Goal: Task Accomplishment & Management: Complete application form

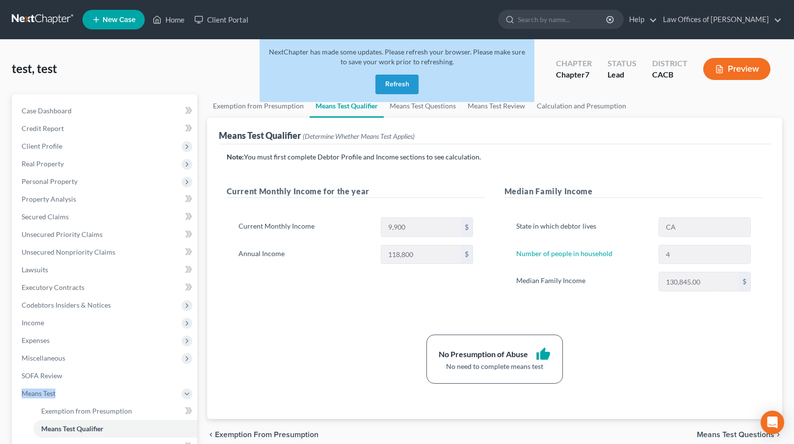
click at [399, 85] on button "Refresh" at bounding box center [396, 85] width 43 height 20
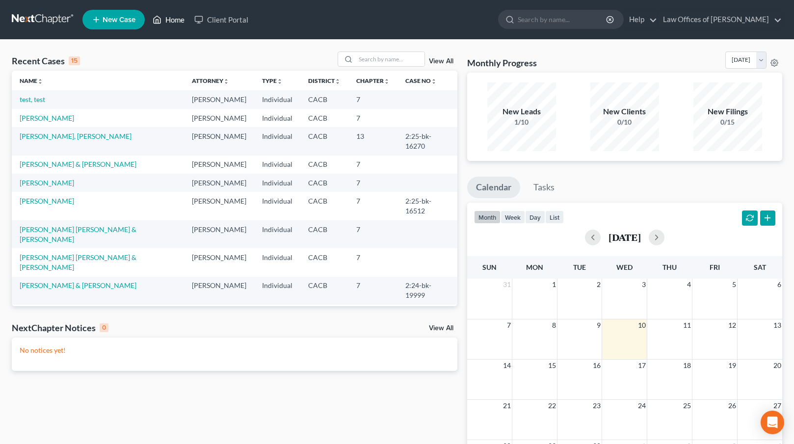
click at [175, 21] on link "Home" at bounding box center [169, 20] width 42 height 18
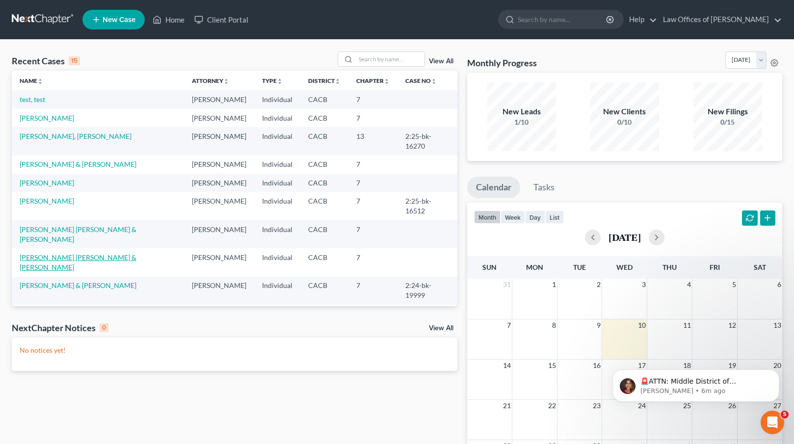
click at [59, 253] on link "[PERSON_NAME] [PERSON_NAME] & [PERSON_NAME]" at bounding box center [78, 262] width 117 height 18
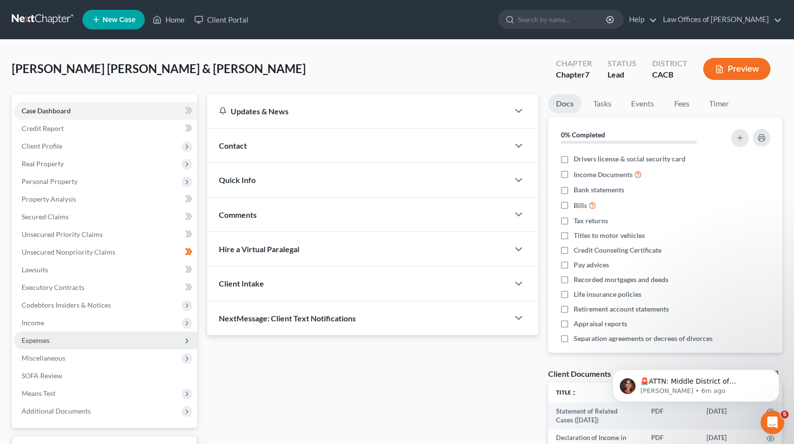
scroll to position [77, 0]
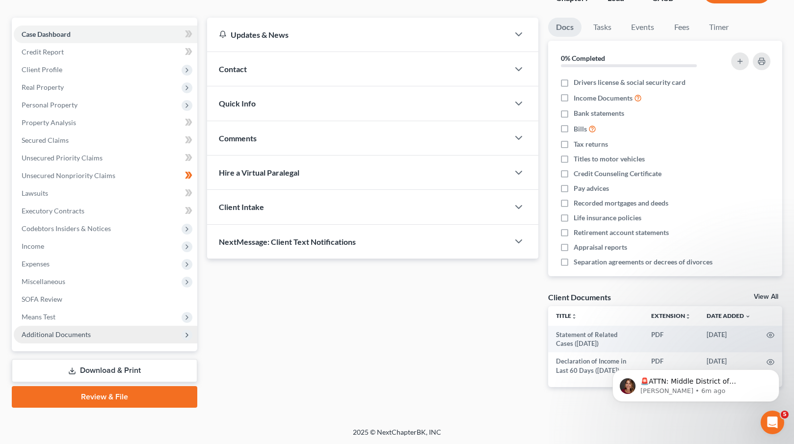
click at [93, 336] on span "Additional Documents" at bounding box center [105, 335] width 183 height 18
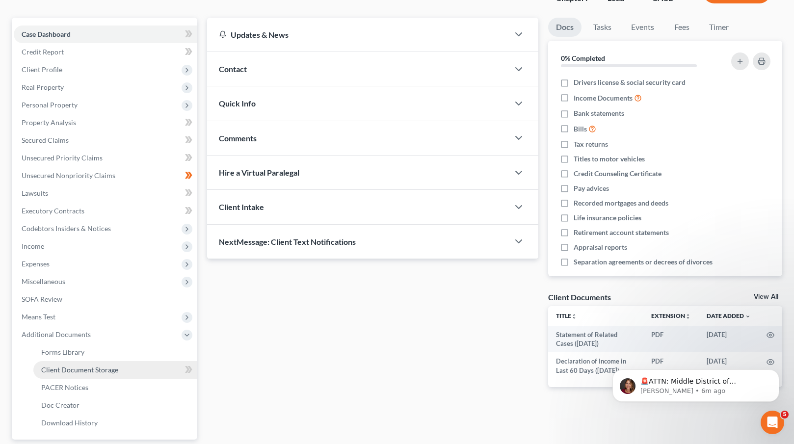
click at [98, 371] on span "Client Document Storage" at bounding box center [79, 370] width 77 height 8
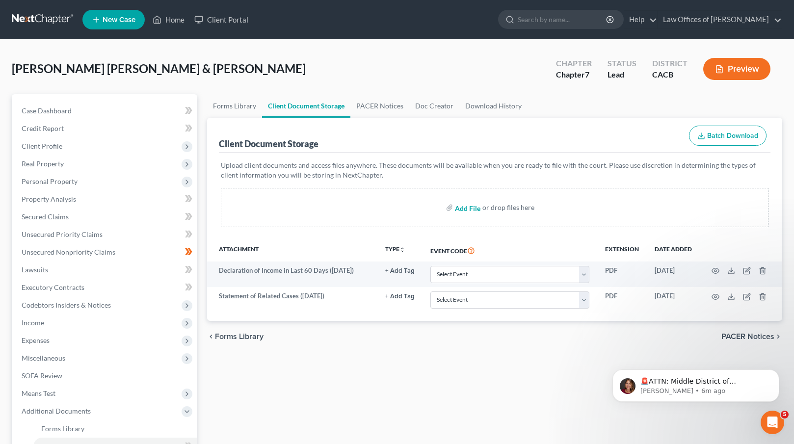
click at [472, 206] on input "file" at bounding box center [467, 208] width 24 height 18
type input "C:\fakepath\Emp Cert.pdf"
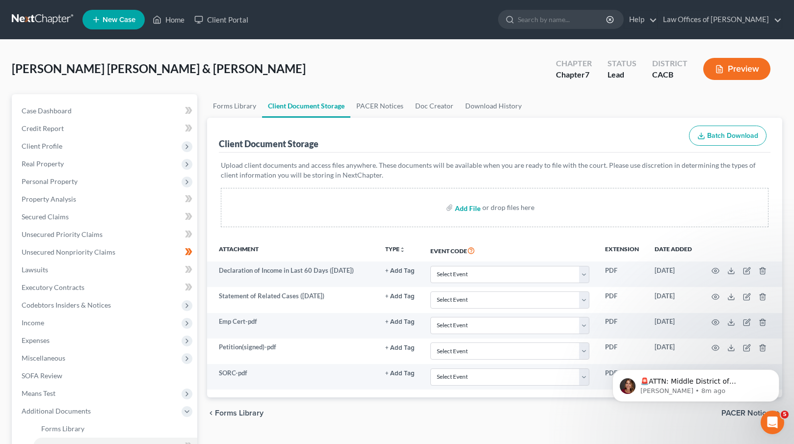
click at [474, 206] on input "file" at bounding box center [467, 208] width 24 height 18
type input "C:\fakepath\Certificate of Credit Counseling.pdf"
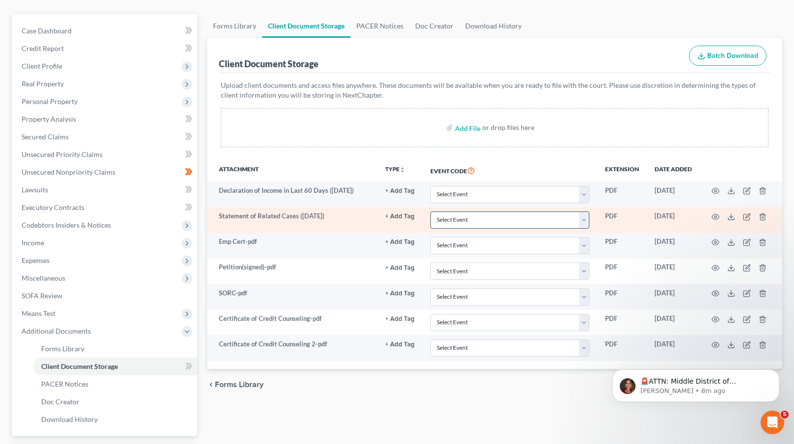
scroll to position [91, 0]
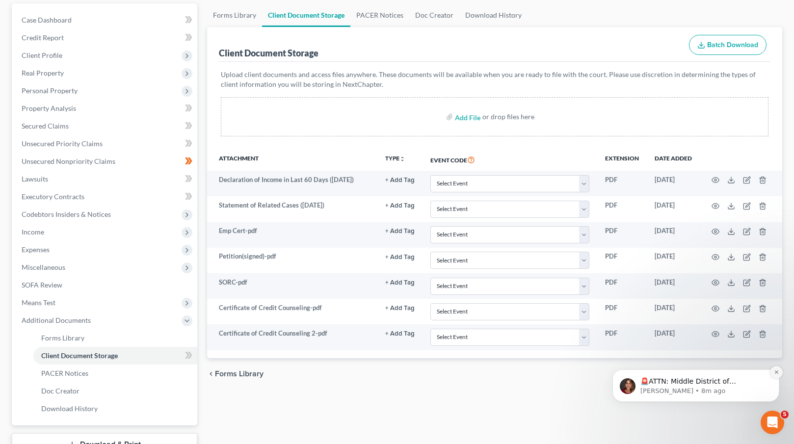
click at [776, 373] on icon "Dismiss notification" at bounding box center [776, 371] width 5 height 5
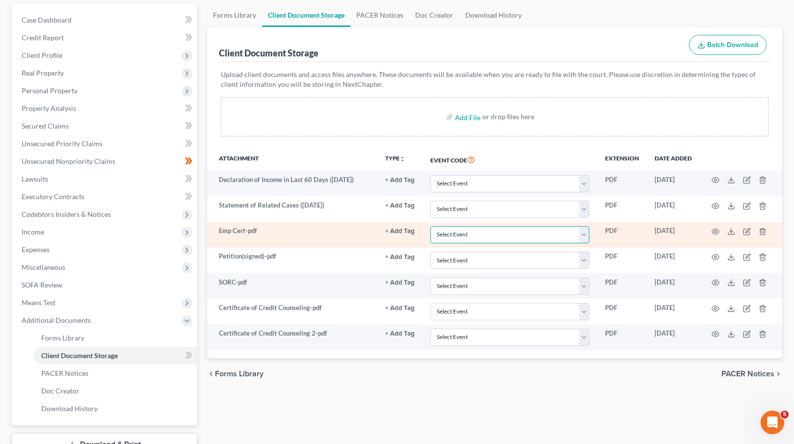
click at [529, 233] on select "Select Event Amended Chapter 11 Plan Amended Chapter 11 Small Business Plan Ame…" at bounding box center [509, 234] width 159 height 17
select select "30"
click at [430, 226] on select "Select Event Amended Chapter 11 Plan Amended Chapter 11 Small Business Plan Ame…" at bounding box center [509, 234] width 159 height 17
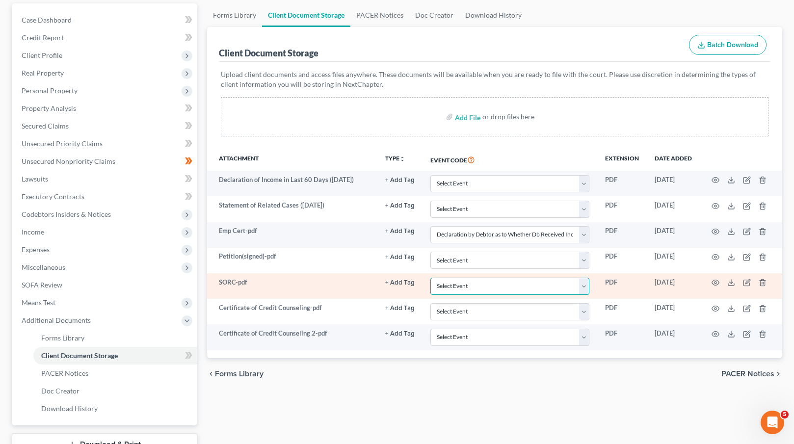
click at [522, 287] on select "Select Event Amended Chapter 11 Plan Amended Chapter 11 Small Business Plan Ame…" at bounding box center [509, 286] width 159 height 17
select select "65"
click at [430, 278] on select "Select Event Amended Chapter 11 Plan Amended Chapter 11 Small Business Plan Ame…" at bounding box center [509, 286] width 159 height 17
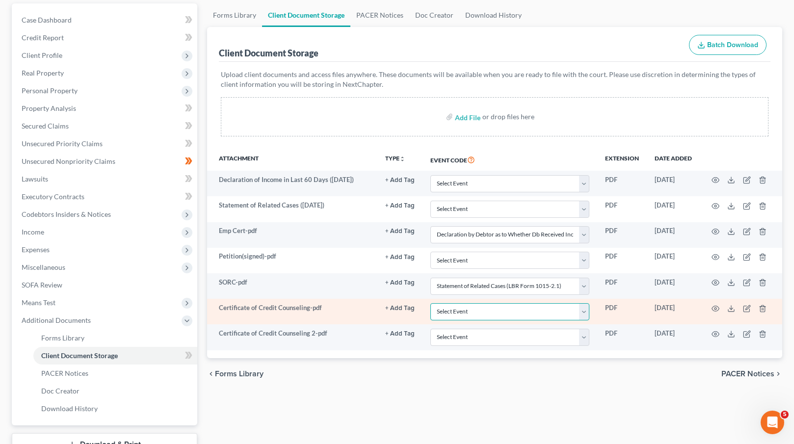
click at [534, 311] on select "Select Event Amended Chapter 11 Plan Amended Chapter 11 Small Business Plan Ame…" at bounding box center [509, 311] width 159 height 17
select select "10"
click at [430, 303] on select "Select Event Amended Chapter 11 Plan Amended Chapter 11 Small Business Plan Ame…" at bounding box center [509, 311] width 159 height 17
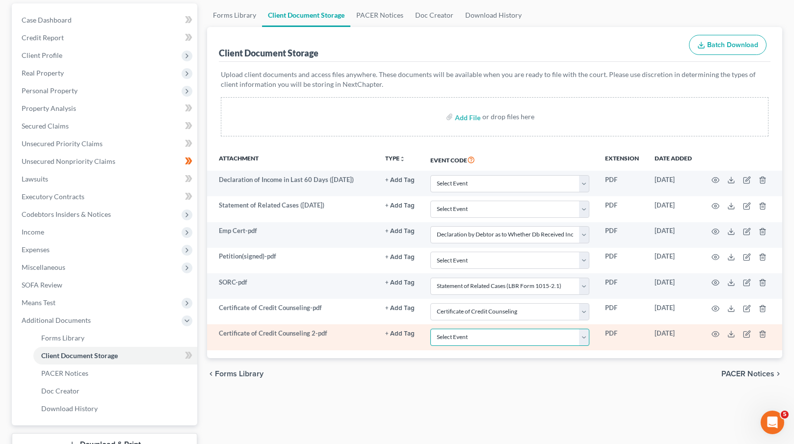
click at [497, 335] on select "Select Event Amended Chapter 11 Plan Amended Chapter 11 Small Business Plan Ame…" at bounding box center [509, 337] width 159 height 17
select select "10"
click at [430, 329] on select "Select Event Amended Chapter 11 Plan Amended Chapter 11 Small Business Plan Ame…" at bounding box center [509, 337] width 159 height 17
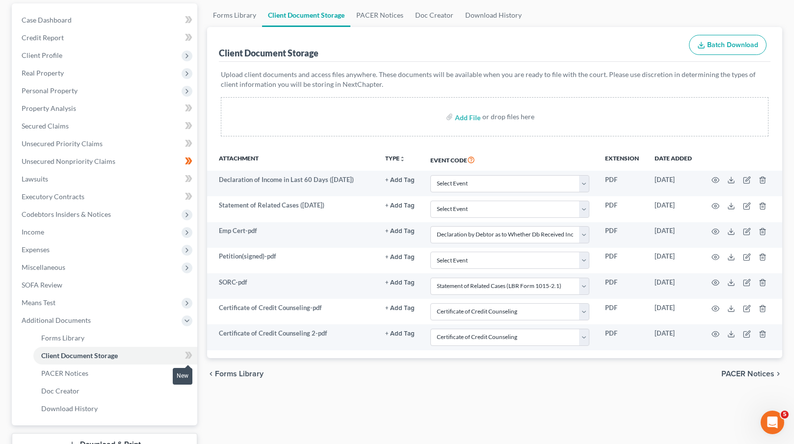
click at [188, 359] on icon at bounding box center [188, 355] width 7 height 12
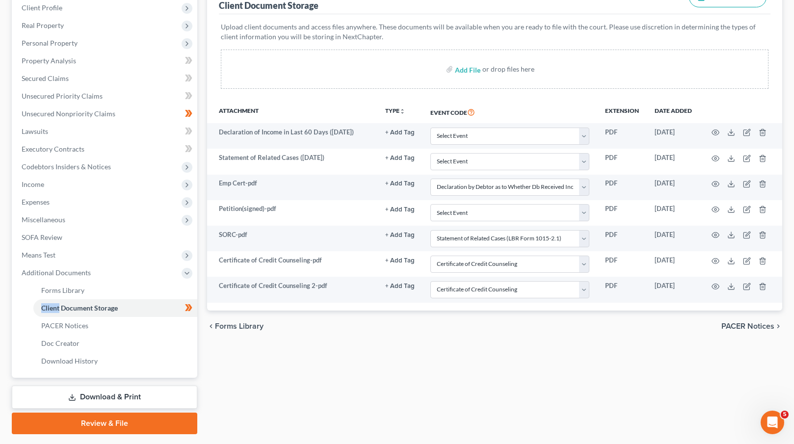
scroll to position [165, 0]
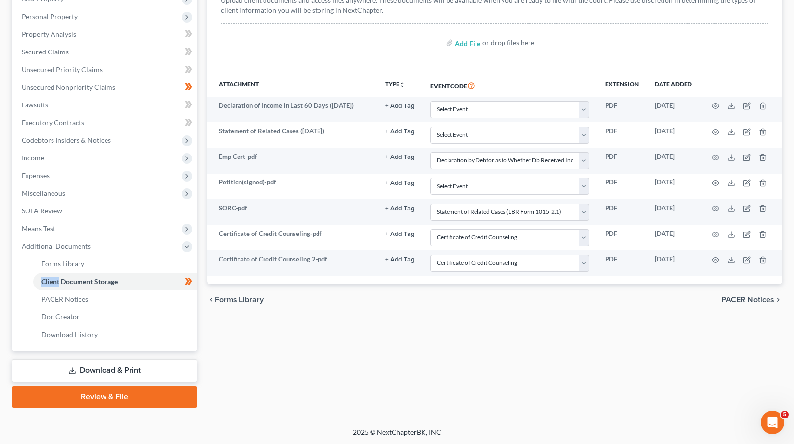
click at [119, 395] on link "Review & File" at bounding box center [104, 397] width 185 height 22
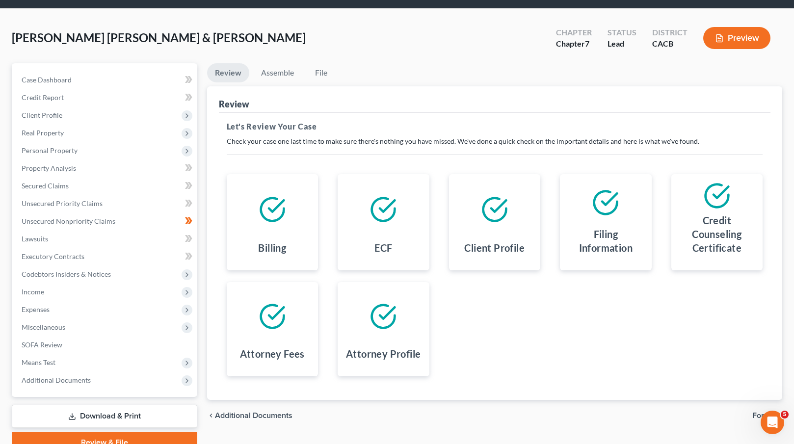
scroll to position [77, 0]
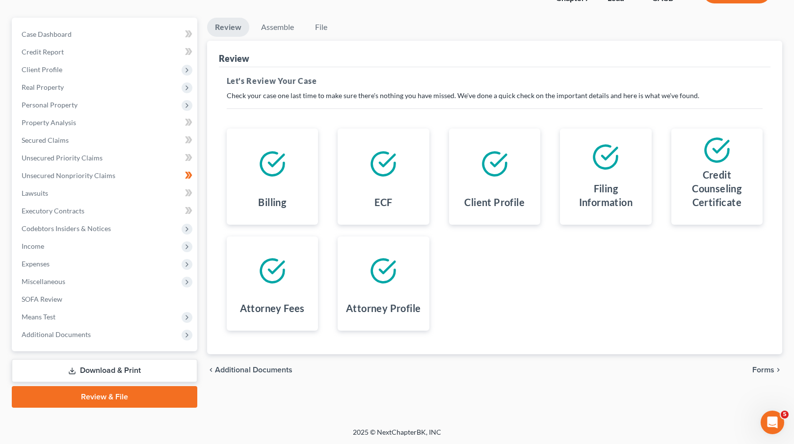
click at [758, 367] on span "Forms" at bounding box center [763, 370] width 22 height 8
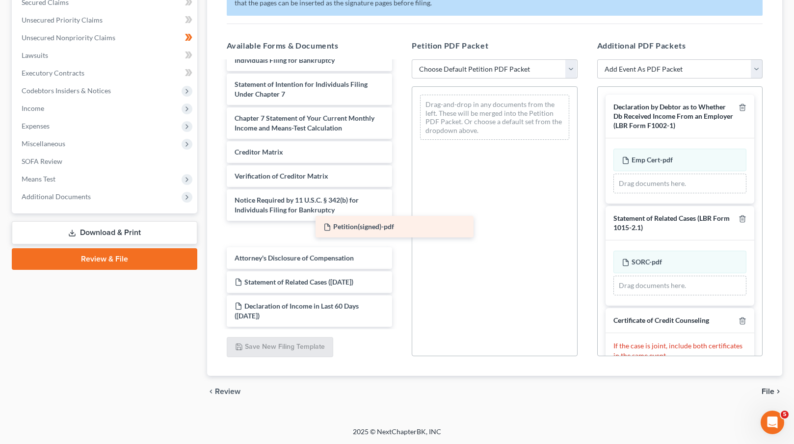
scroll to position [312, 0]
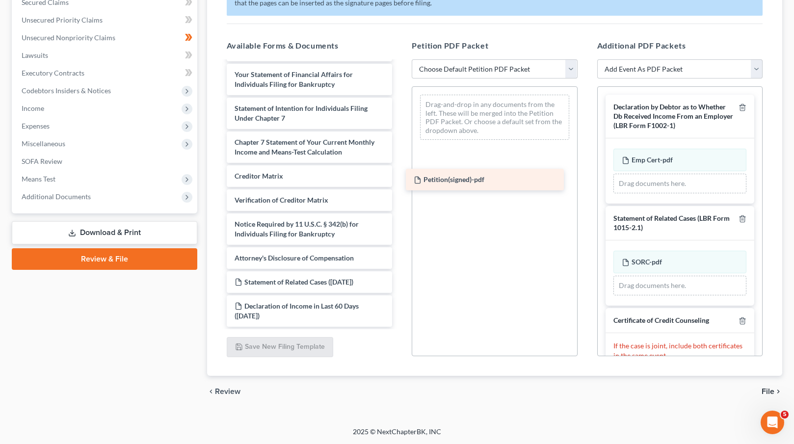
drag, startPoint x: 286, startPoint y: 256, endPoint x: 465, endPoint y: 179, distance: 195.1
click at [400, 179] on div "Petition(signed)-pdf Voluntary Petition for Individuals Filing for Bankruptcy S…" at bounding box center [310, 38] width 182 height 576
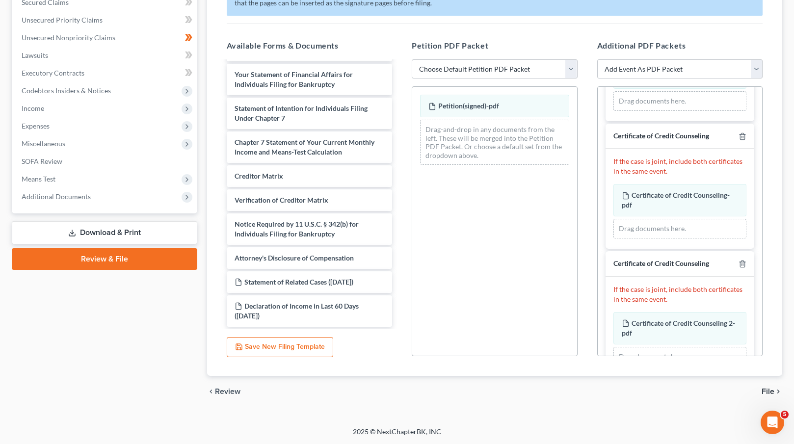
scroll to position [199, 0]
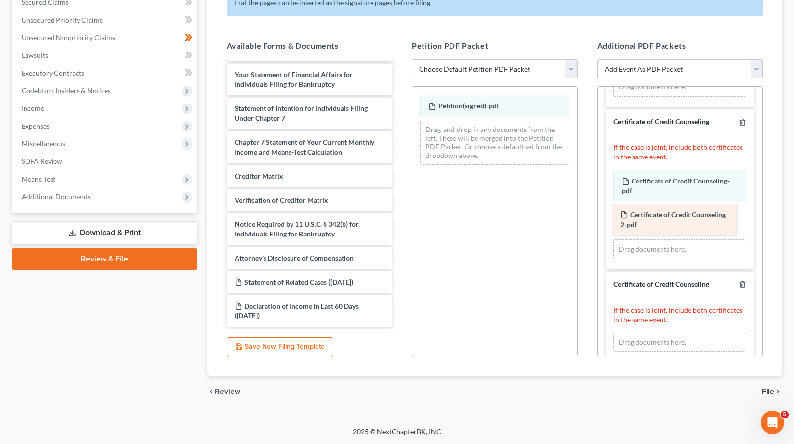
drag, startPoint x: 672, startPoint y: 311, endPoint x: 670, endPoint y: 217, distance: 93.2
click at [670, 333] on div "Certificate of Credit Counseling 2-pdf Amended Certificate of Credit Counseling…" at bounding box center [679, 343] width 133 height 20
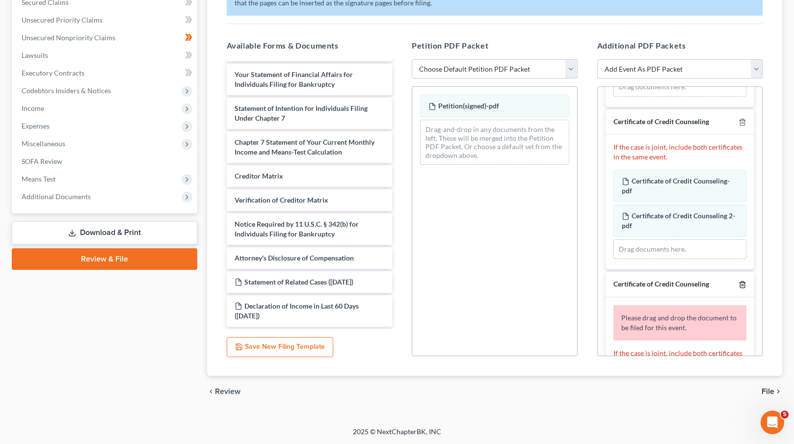
click at [738, 283] on icon "button" at bounding box center [742, 285] width 8 height 8
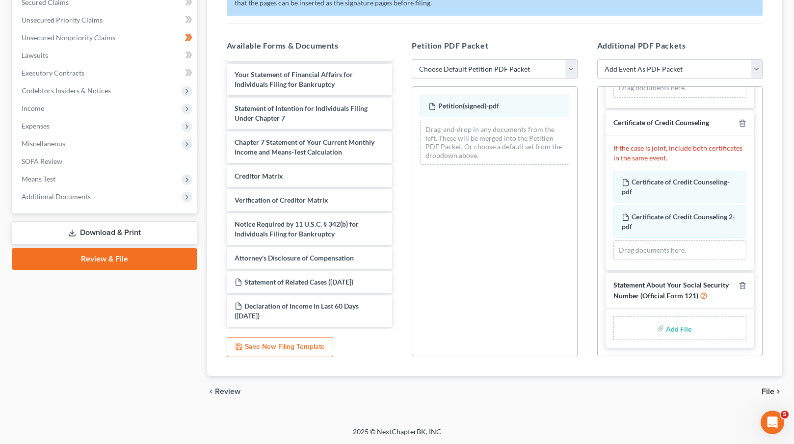
scroll to position [207, 0]
click at [681, 330] on input "file" at bounding box center [678, 328] width 24 height 18
type input "C:\fakepath\SSN Statement.pdf"
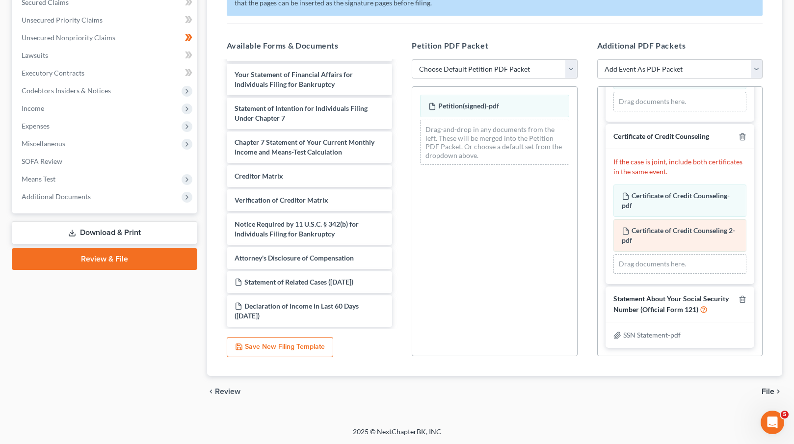
scroll to position [193, 0]
click at [769, 390] on span "File" at bounding box center [767, 392] width 13 height 8
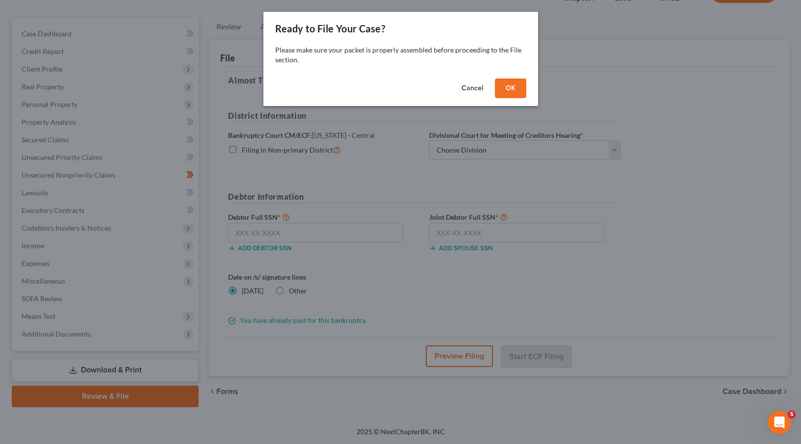
click at [517, 93] on button "OK" at bounding box center [510, 89] width 31 height 20
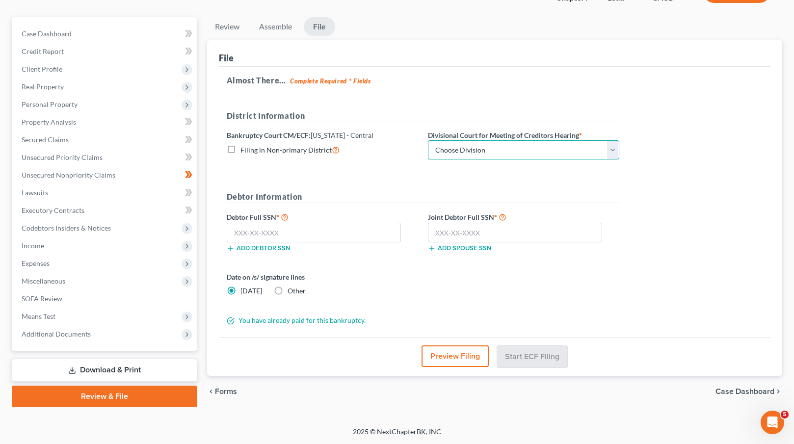
click at [532, 151] on select "Choose Division San Fernando Valley Los Angeles Riverside Santa Ana Santa Barba…" at bounding box center [523, 150] width 191 height 20
select select "1"
click at [428, 140] on select "Choose Division San Fernando Valley Los Angeles Riverside Santa Ana Santa Barba…" at bounding box center [523, 150] width 191 height 20
click at [258, 234] on input "text" at bounding box center [314, 233] width 175 height 20
click at [250, 233] on input "text" at bounding box center [314, 233] width 175 height 20
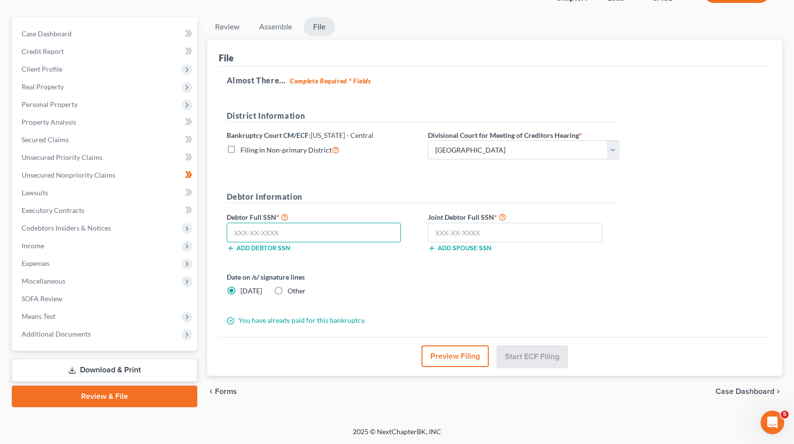
paste input "858-41-4177"
paste input "text"
type input "858-41-4177"
click at [457, 232] on input "text" at bounding box center [515, 233] width 175 height 20
paste input "563-85-525"
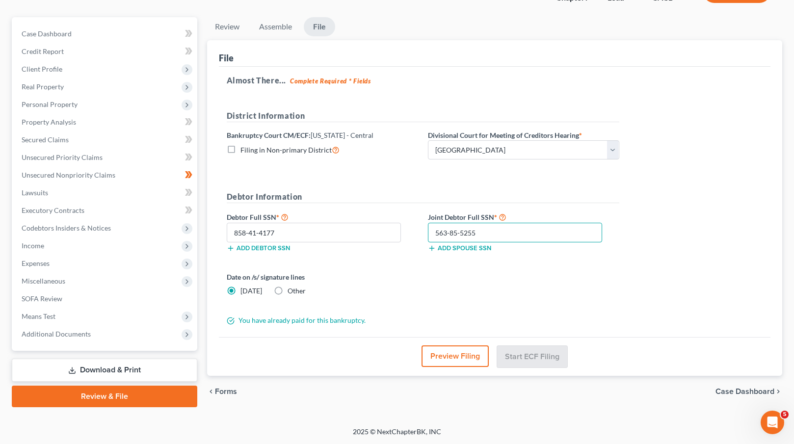
scroll to position [77, 0]
type input "563-85-5255"
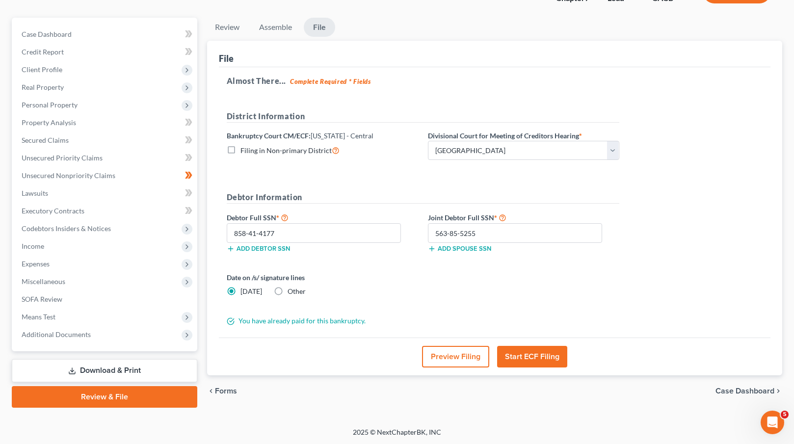
click at [288, 288] on label "Other" at bounding box center [297, 292] width 18 height 10
click at [291, 288] on input "Other" at bounding box center [294, 290] width 6 height 6
radio input "true"
radio input "false"
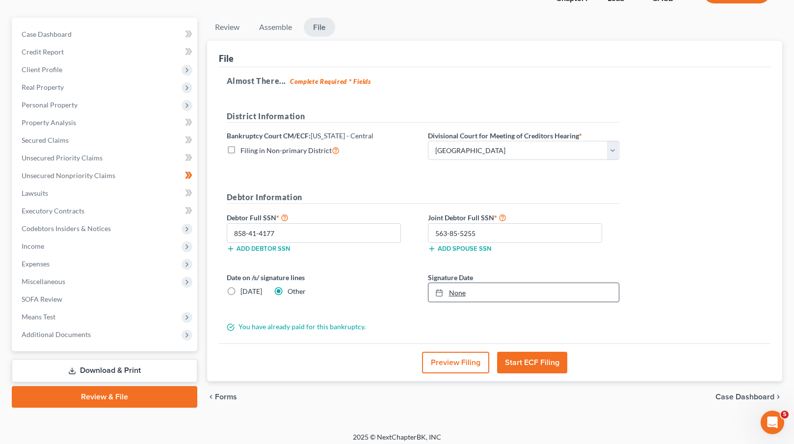
type input "9/10/2025"
click at [466, 297] on link "None" at bounding box center [523, 292] width 190 height 19
click at [531, 360] on button "Start ECF Filing" at bounding box center [532, 363] width 70 height 22
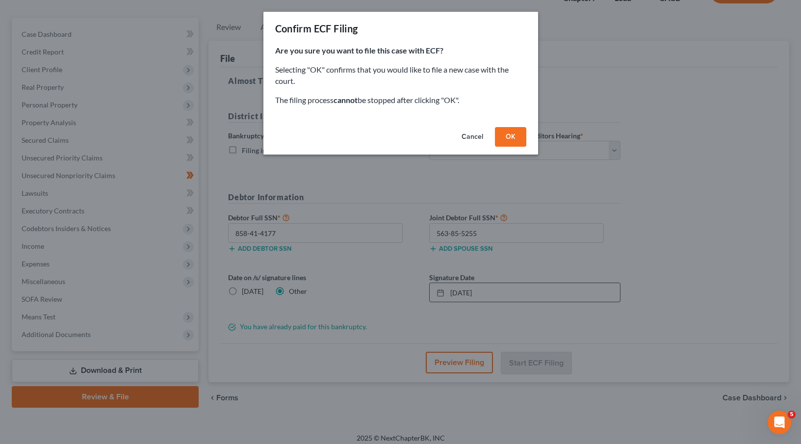
click at [506, 140] on button "OK" at bounding box center [510, 137] width 31 height 20
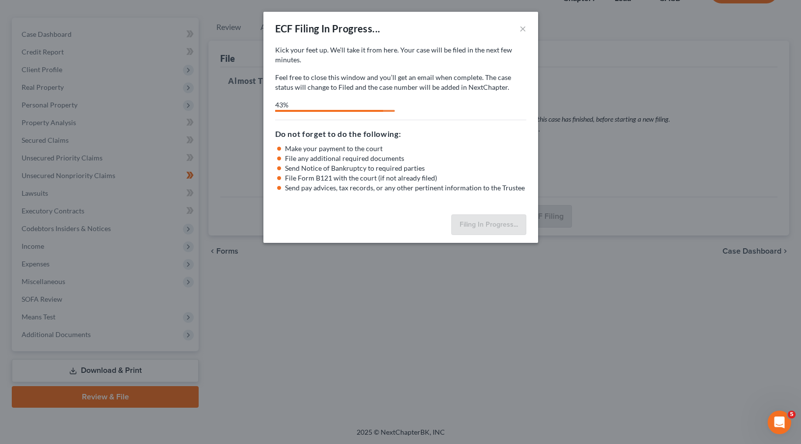
select select "1"
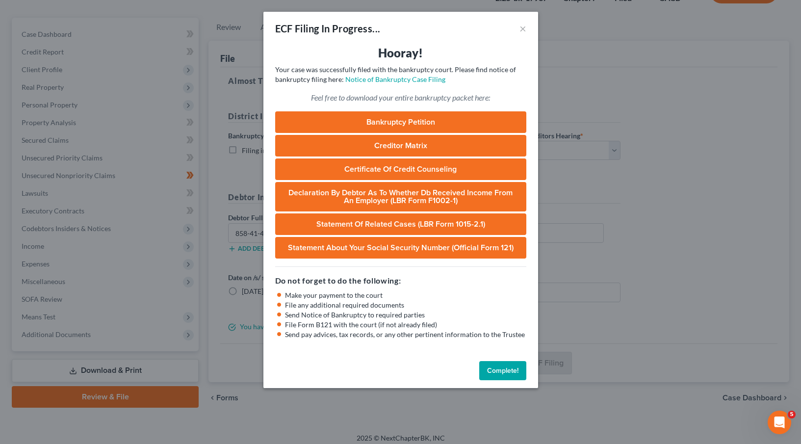
click at [507, 370] on button "Complete!" at bounding box center [502, 371] width 47 height 20
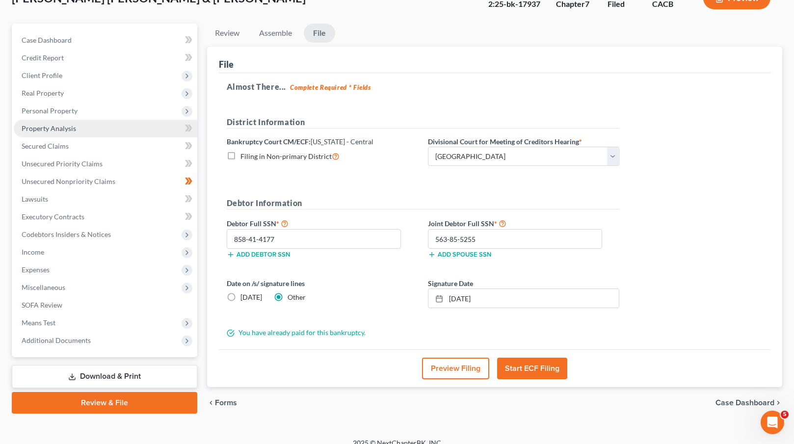
scroll to position [0, 0]
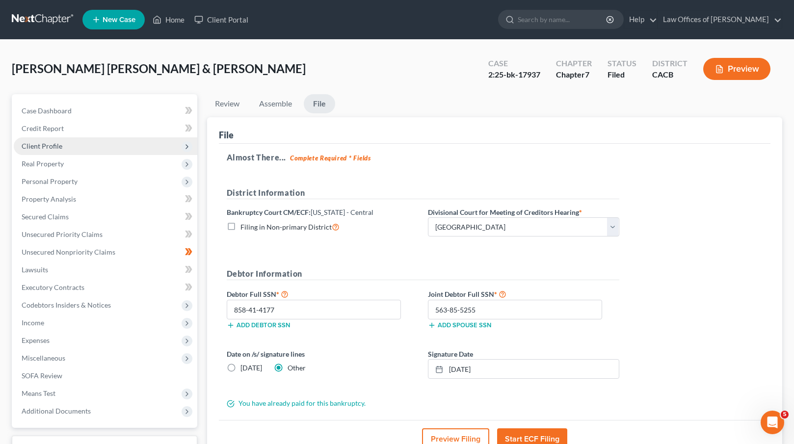
click at [89, 146] on span "Client Profile" at bounding box center [105, 146] width 183 height 18
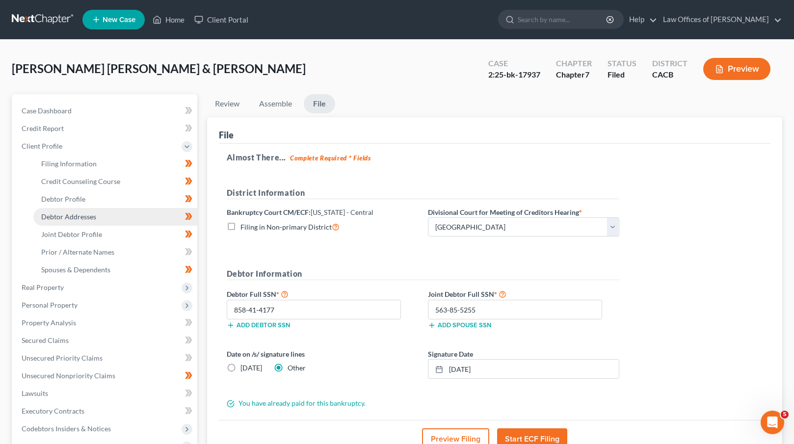
click at [92, 214] on span "Debtor Addresses" at bounding box center [68, 216] width 55 height 8
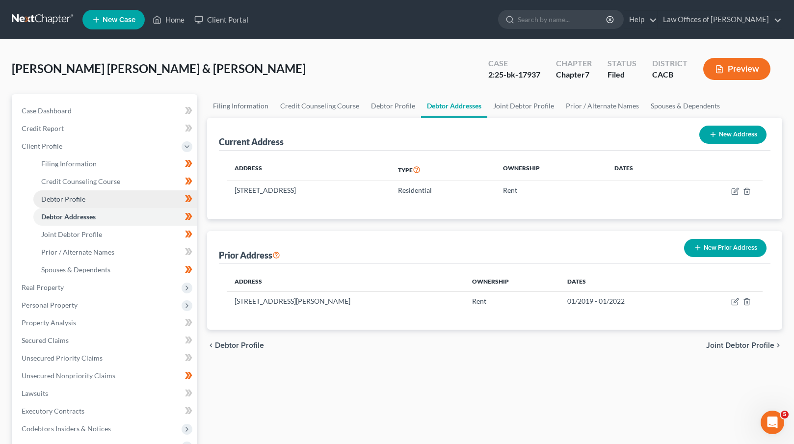
click at [92, 202] on link "Debtor Profile" at bounding box center [115, 199] width 164 height 18
select select "1"
select select "3"
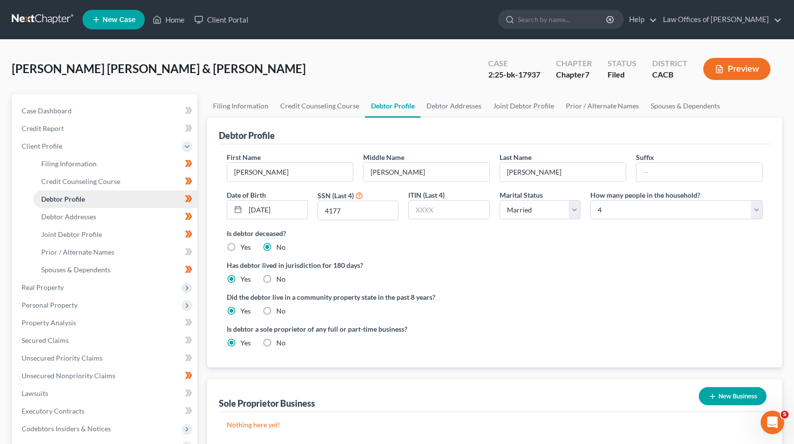
radio input "true"
click at [93, 236] on span "Joint Debtor Profile" at bounding box center [71, 234] width 61 height 8
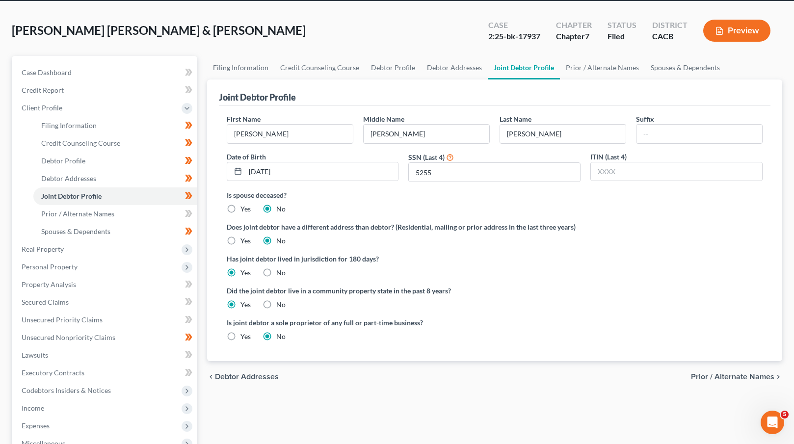
scroll to position [30, 0]
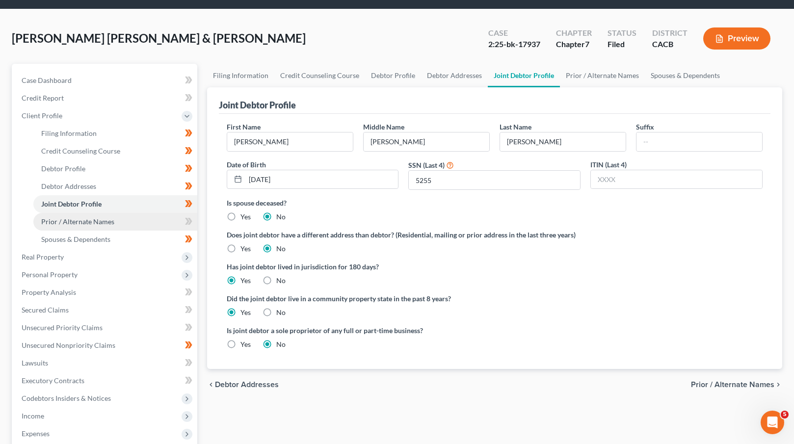
click at [135, 223] on link "Prior / Alternate Names" at bounding box center [115, 222] width 164 height 18
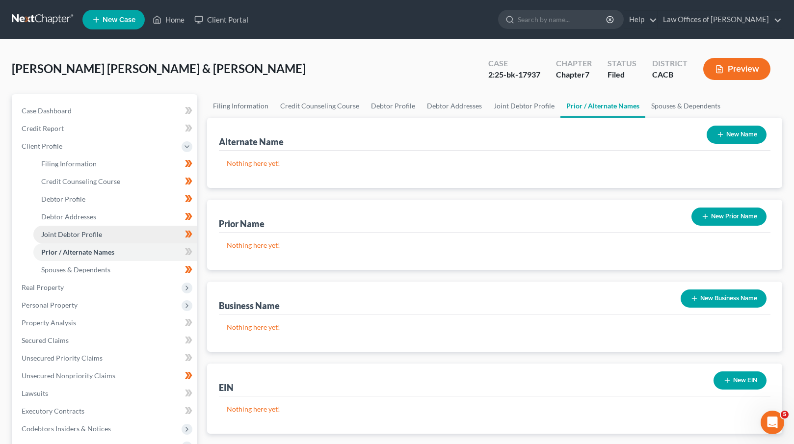
click at [124, 231] on link "Joint Debtor Profile" at bounding box center [115, 235] width 164 height 18
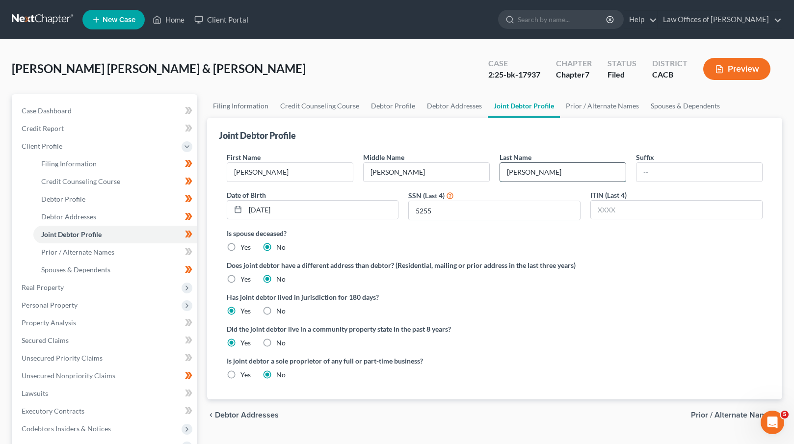
click at [517, 172] on input "Vasquez" at bounding box center [563, 172] width 126 height 19
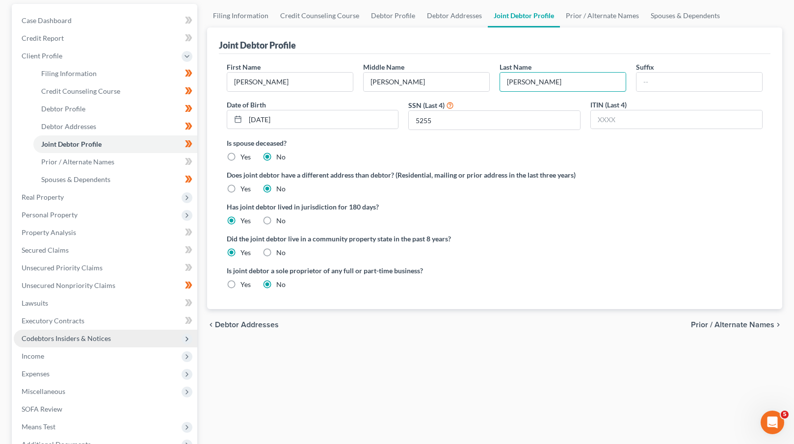
scroll to position [200, 0]
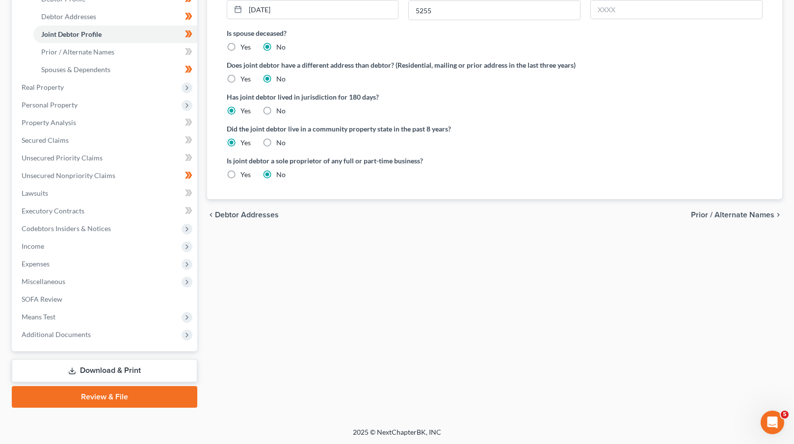
type input "Vazquez"
click at [134, 365] on link "Download & Print" at bounding box center [104, 370] width 185 height 23
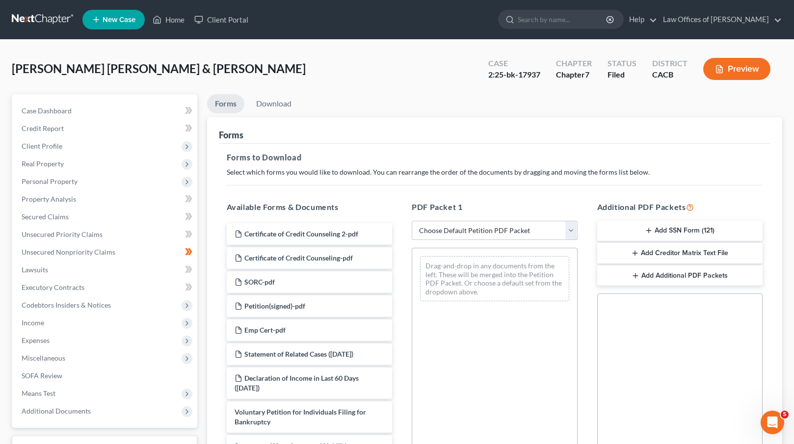
click at [525, 227] on select "Choose Default Petition PDF Packet Complete Bankruptcy Petition (all forms and …" at bounding box center [495, 231] width 166 height 20
select select "0"
click at [412, 221] on select "Choose Default Petition PDF Packet Complete Bankruptcy Petition (all forms and …" at bounding box center [495, 231] width 166 height 20
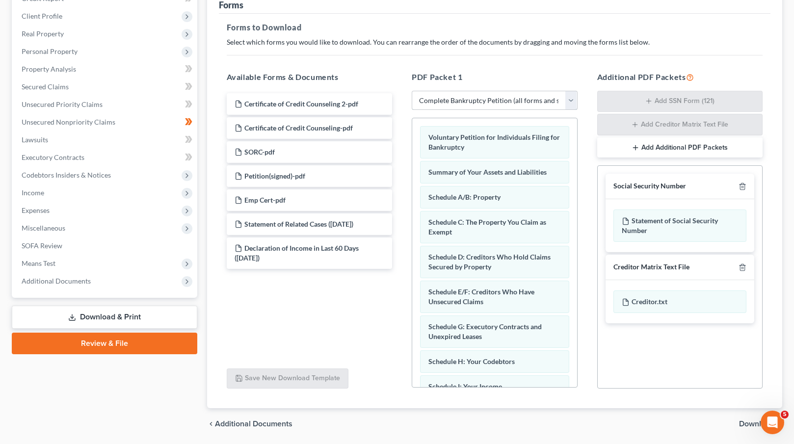
scroll to position [154, 0]
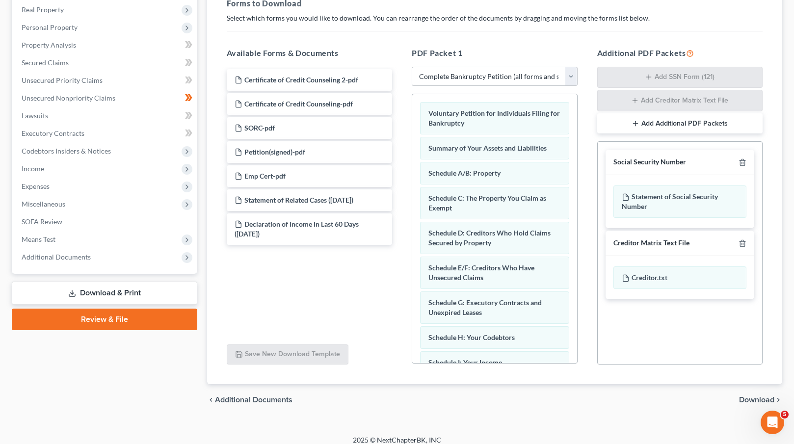
click at [747, 399] on span "Download" at bounding box center [756, 400] width 35 height 8
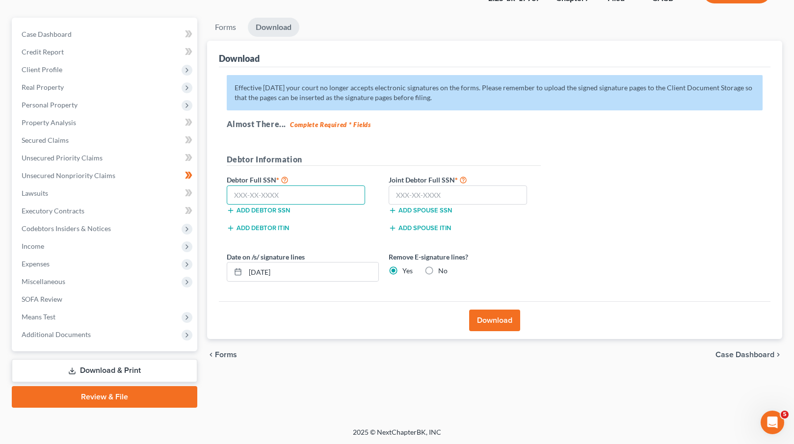
click at [243, 197] on input "text" at bounding box center [296, 195] width 139 height 20
click at [295, 197] on input "858-41" at bounding box center [296, 195] width 139 height 20
type input "858-41-4177"
click at [425, 188] on input "text" at bounding box center [458, 195] width 139 height 20
click at [447, 195] on input "563-85" at bounding box center [458, 195] width 139 height 20
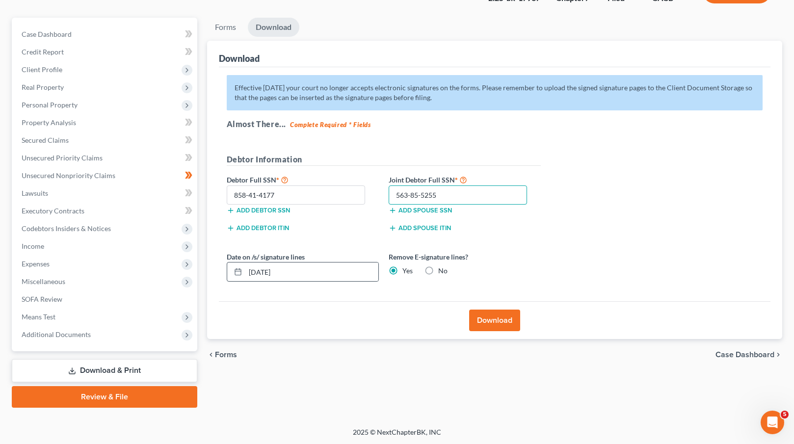
type input "563-85-5255"
click at [237, 273] on icon at bounding box center [238, 272] width 8 height 8
click at [236, 271] on icon at bounding box center [238, 272] width 8 height 8
click at [328, 275] on input "09/10/2025" at bounding box center [311, 271] width 133 height 19
type input "08/31/2025"
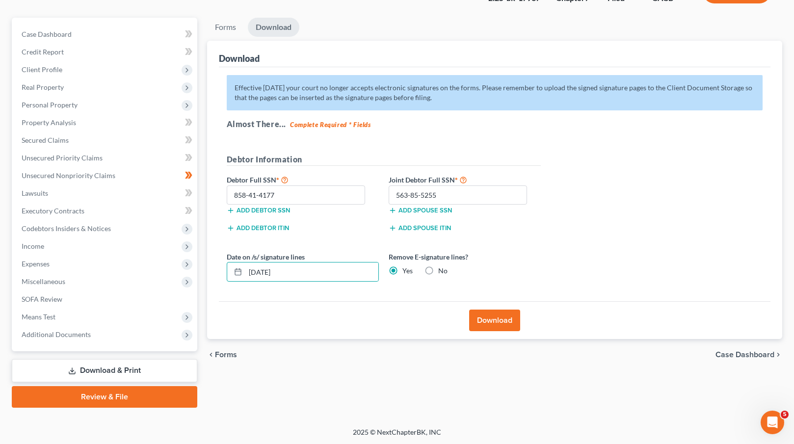
click at [497, 320] on button "Download" at bounding box center [494, 321] width 51 height 22
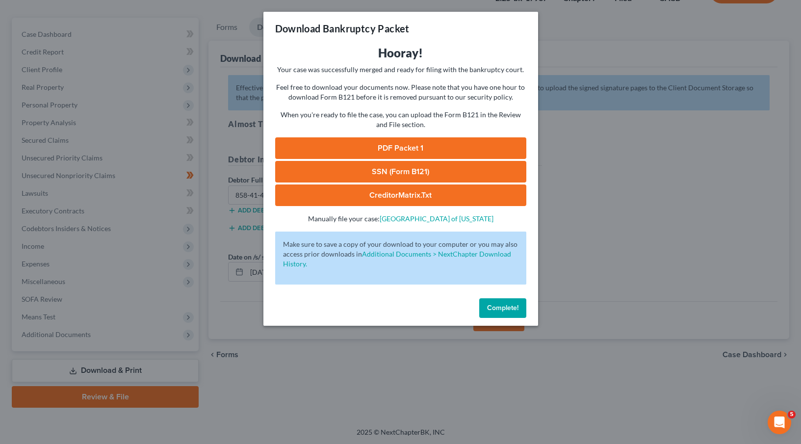
click at [372, 150] on link "PDF Packet 1" at bounding box center [400, 148] width 251 height 22
click at [415, 170] on link "SSN (Form B121)" at bounding box center [400, 172] width 251 height 22
click at [499, 309] on span "Complete!" at bounding box center [502, 308] width 31 height 8
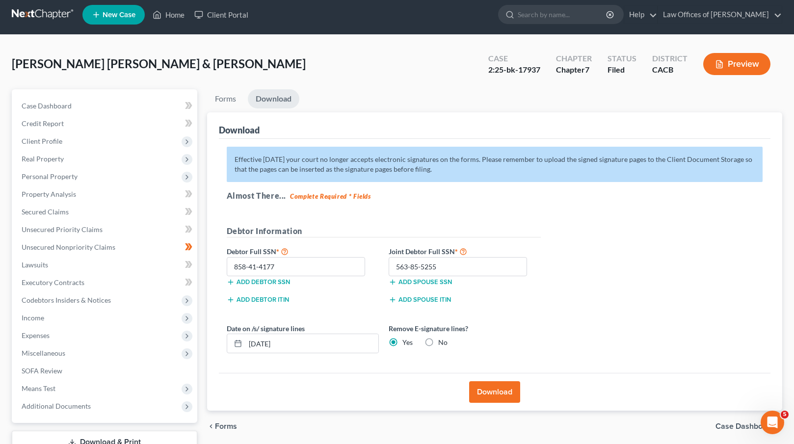
scroll to position [0, 0]
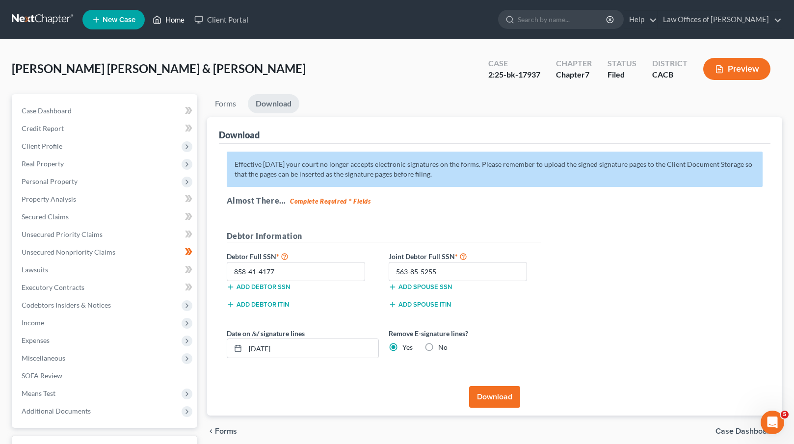
click at [170, 23] on link "Home" at bounding box center [169, 20] width 42 height 18
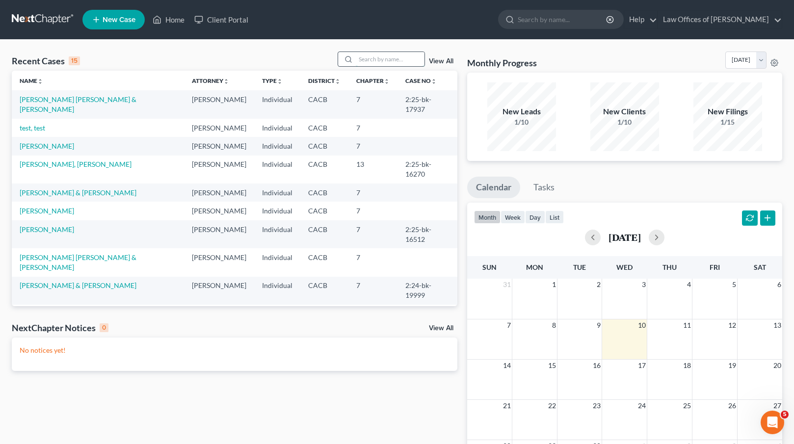
click at [381, 59] on input "search" at bounding box center [390, 59] width 69 height 14
type input "elsa"
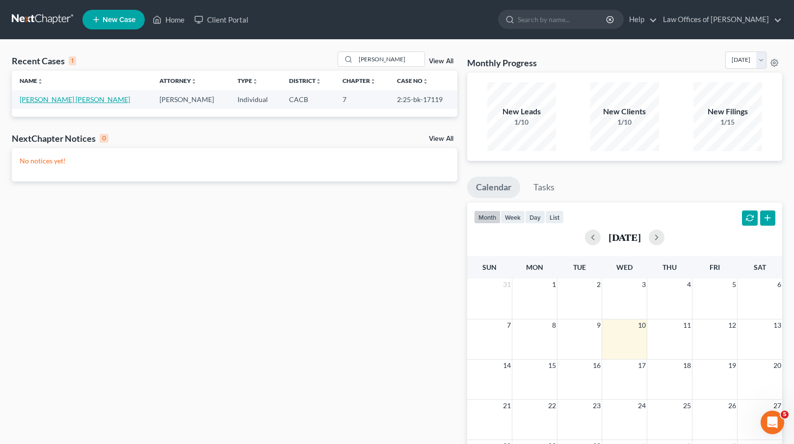
click at [60, 100] on link "Hurtado Romero, Elsa" at bounding box center [75, 99] width 110 height 8
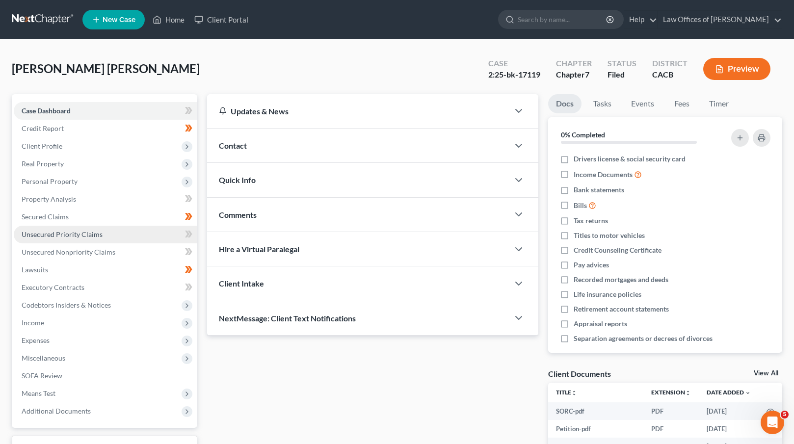
click at [72, 235] on span "Unsecured Priority Claims" at bounding box center [62, 234] width 81 height 8
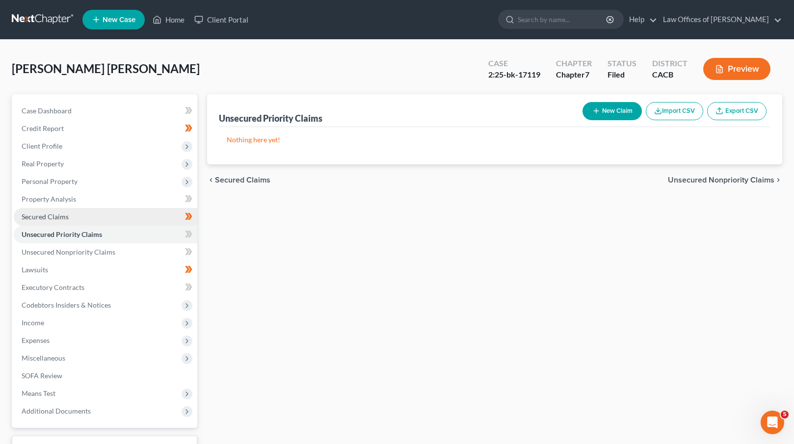
click at [72, 221] on link "Secured Claims" at bounding box center [105, 217] width 183 height 18
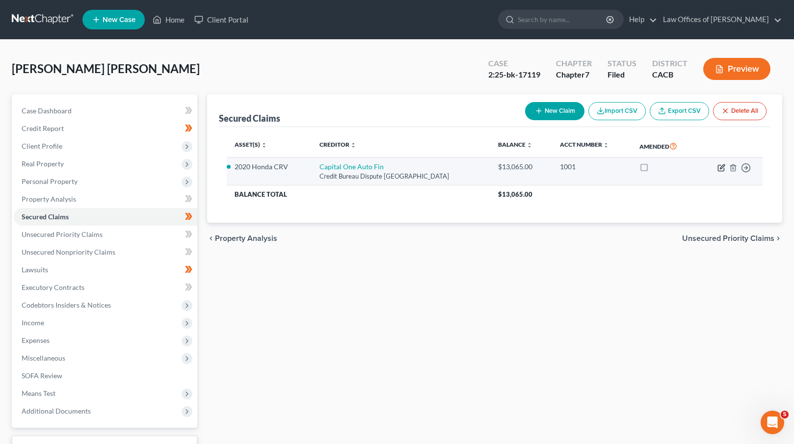
click at [722, 166] on icon "button" at bounding box center [721, 168] width 8 height 8
select select "45"
select select "2"
select select "0"
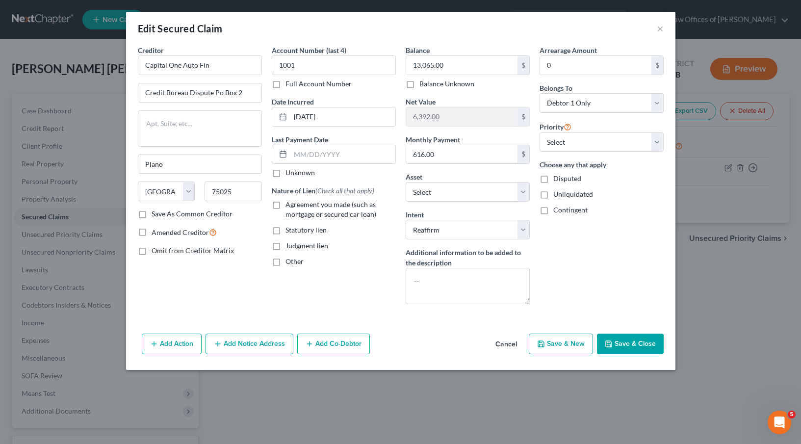
click at [509, 344] on button "Cancel" at bounding box center [506, 345] width 37 height 20
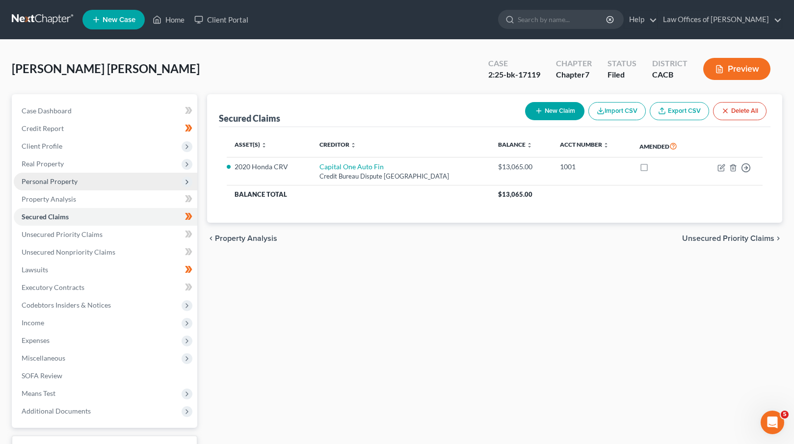
click at [78, 179] on span "Personal Property" at bounding box center [105, 182] width 183 height 18
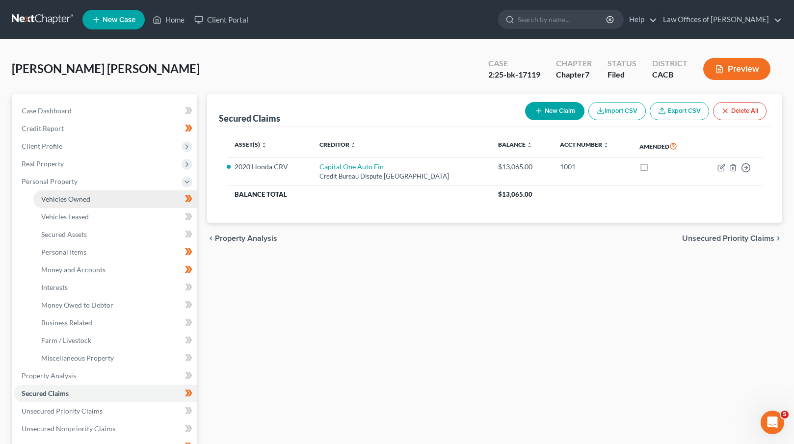
click at [89, 202] on span "Vehicles Owned" at bounding box center [65, 199] width 49 height 8
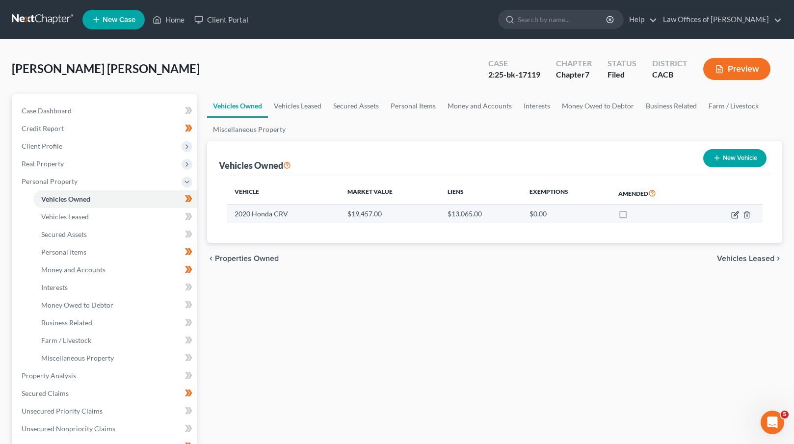
click at [737, 212] on icon "button" at bounding box center [735, 213] width 4 height 4
select select "0"
select select "6"
select select "2"
select select "0"
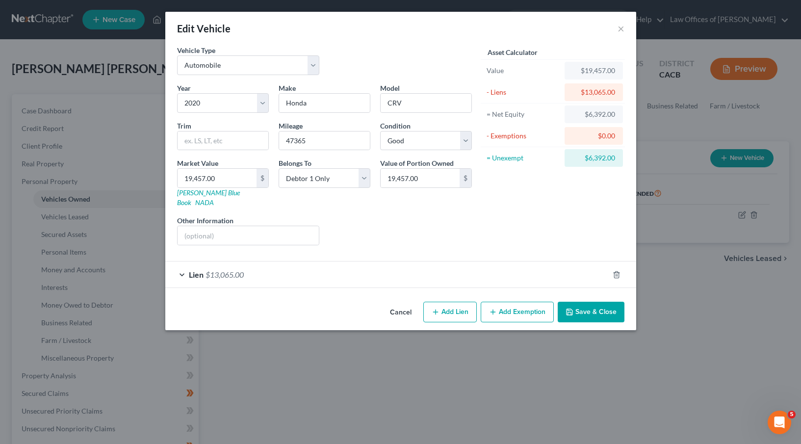
click at [503, 302] on button "Add Exemption" at bounding box center [517, 312] width 73 height 21
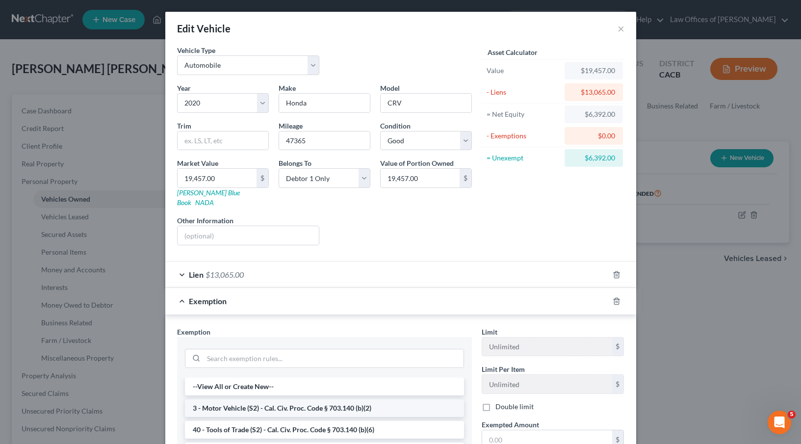
click at [288, 399] on li "3 - Motor Vehicle (S2) - Cal. Civ. Proc. Code § 703.140 (b)(2)" at bounding box center [324, 408] width 279 height 18
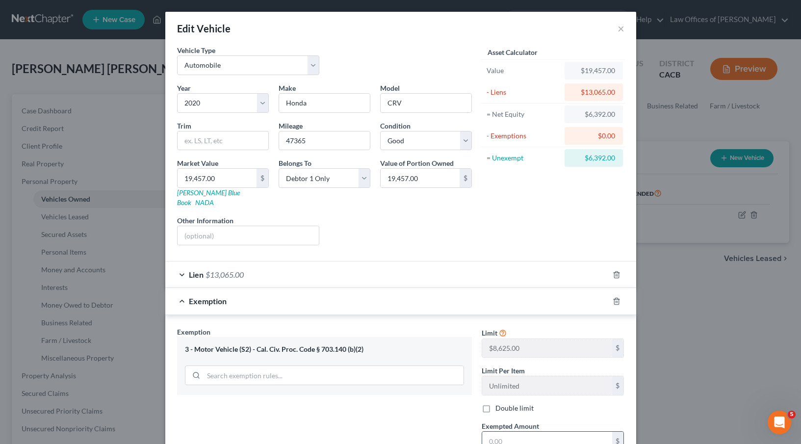
click at [500, 432] on input "text" at bounding box center [547, 441] width 130 height 19
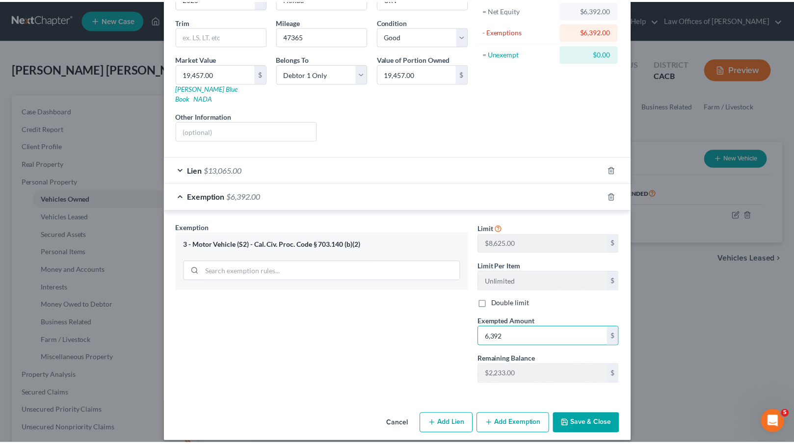
scroll to position [105, 0]
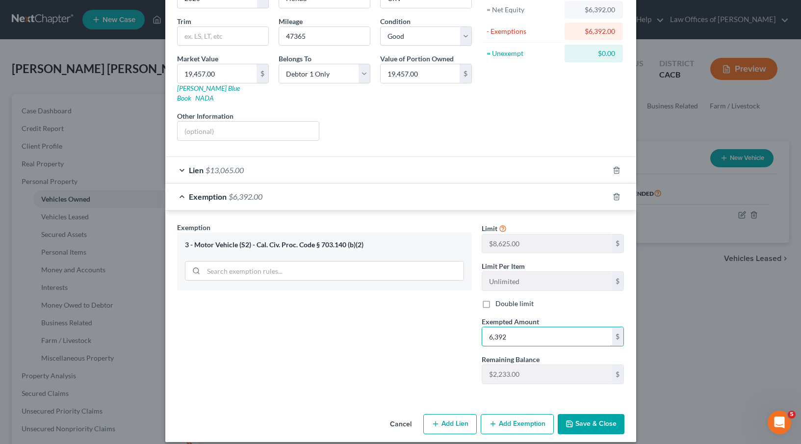
type input "6,392"
click at [587, 416] on button "Save & Close" at bounding box center [591, 424] width 67 height 21
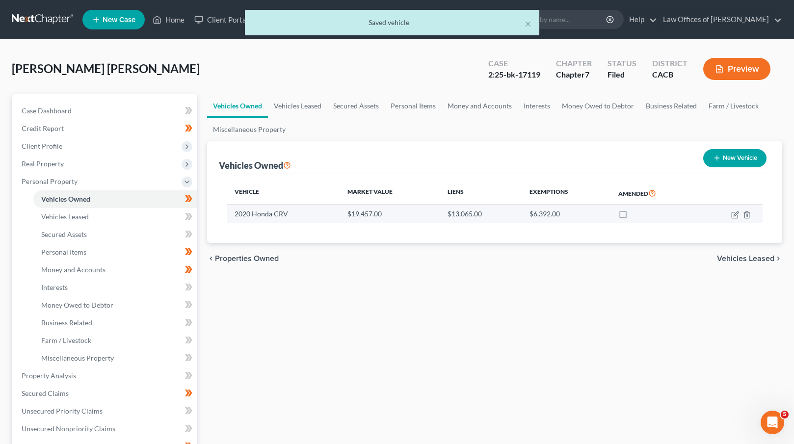
click at [632, 216] on label at bounding box center [632, 216] width 0 height 0
click at [636, 215] on input "checkbox" at bounding box center [639, 212] width 6 height 6
checkbox input "true"
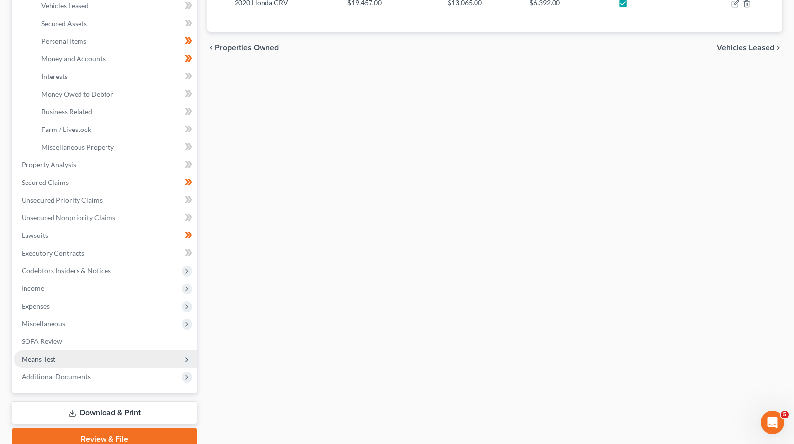
scroll to position [233, 0]
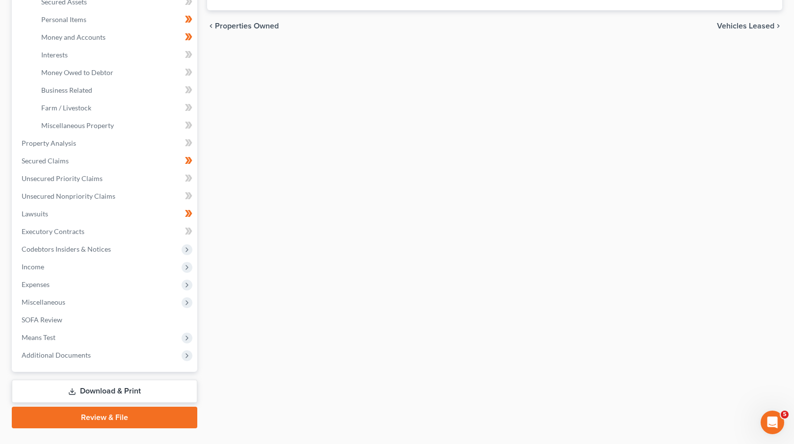
click at [132, 392] on link "Download & Print" at bounding box center [104, 391] width 185 height 23
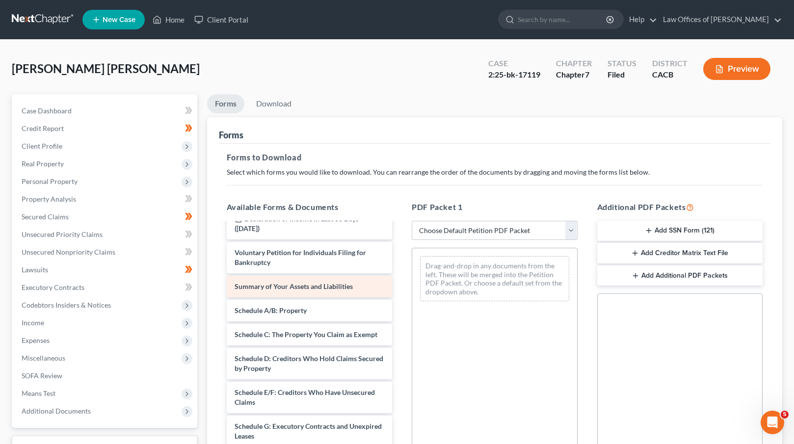
scroll to position [139, 0]
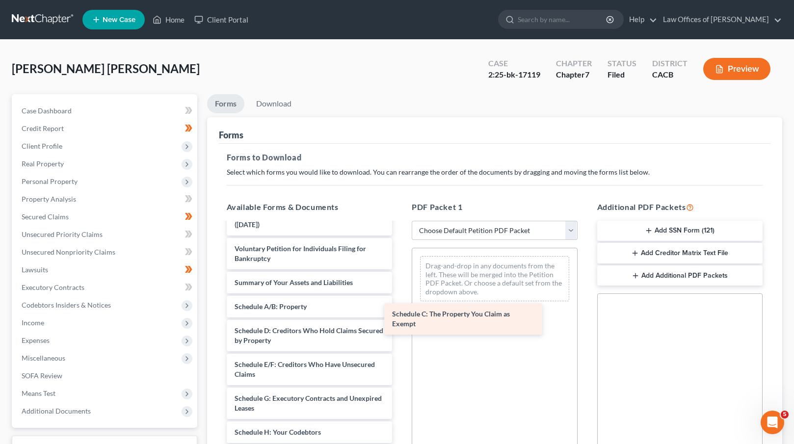
drag, startPoint x: 294, startPoint y: 330, endPoint x: 460, endPoint y: 312, distance: 166.8
click at [400, 312] on div "Schedule C: The Property You Claim as Exempt SORC-pdf Petition-pdf Emp Cert-pdf…" at bounding box center [310, 408] width 182 height 649
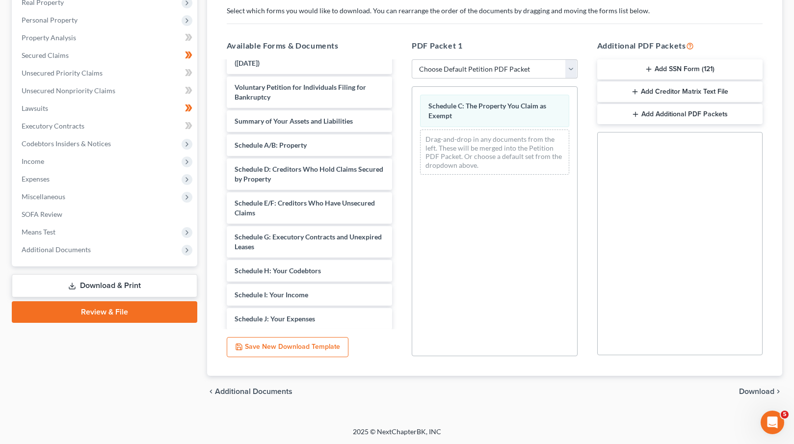
click at [747, 388] on span "Download" at bounding box center [756, 392] width 35 height 8
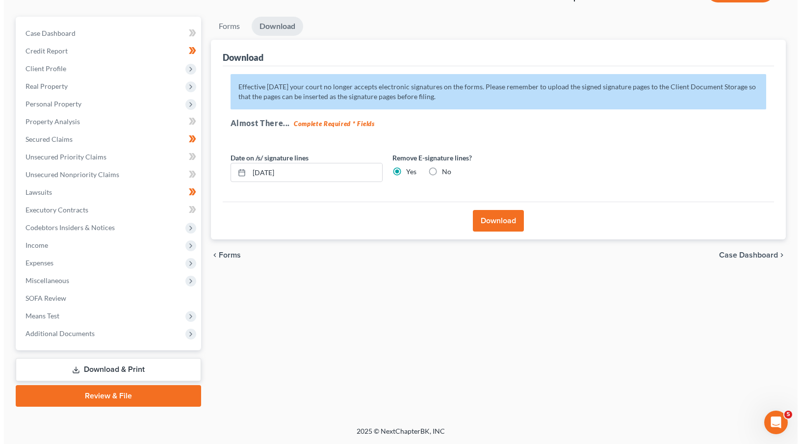
scroll to position [77, 0]
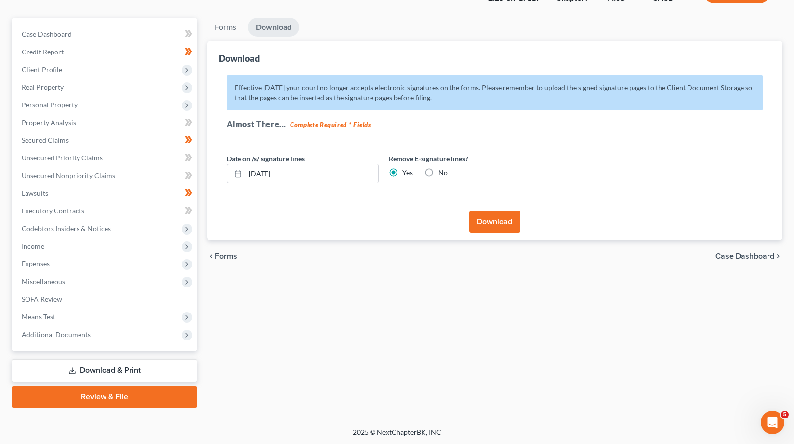
click at [493, 216] on button "Download" at bounding box center [494, 222] width 51 height 22
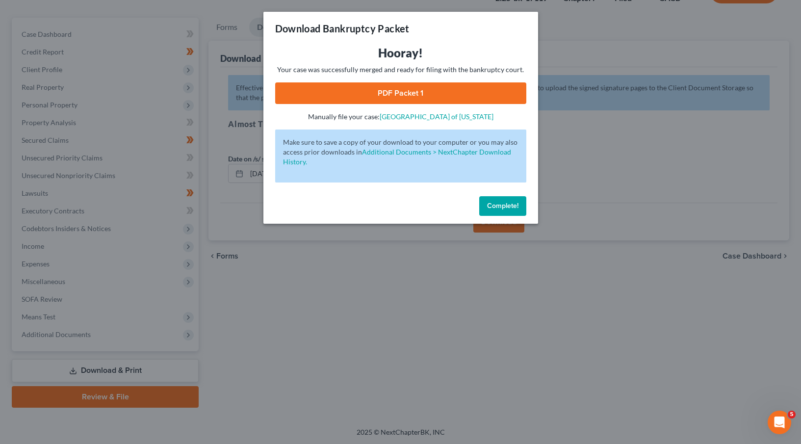
click at [387, 94] on link "PDF Packet 1" at bounding box center [400, 93] width 251 height 22
